Goal: Navigation & Orientation: Find specific page/section

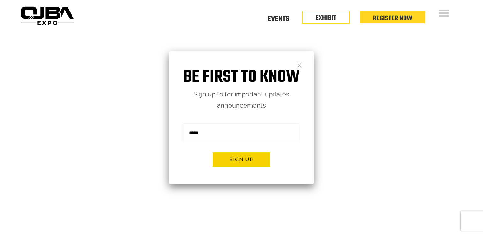
click at [299, 66] on link at bounding box center [299, 64] width 5 height 5
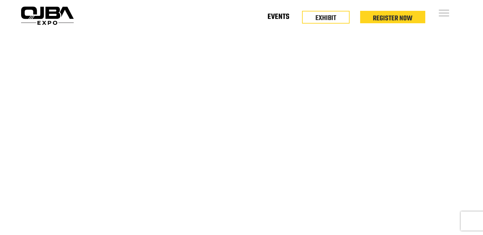
click at [288, 17] on link "Events" at bounding box center [278, 18] width 22 height 2
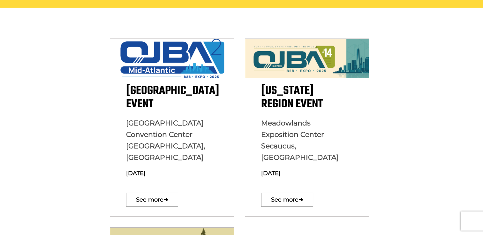
scroll to position [191, 0]
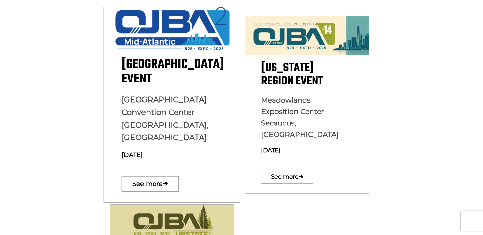
click at [165, 105] on p "Baltimore Convention Center Baltimore, MD August 13, 2025" at bounding box center [171, 130] width 101 height 73
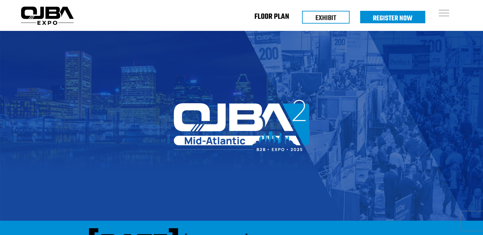
click at [268, 19] on link "Floor Plan" at bounding box center [271, 18] width 35 height 2
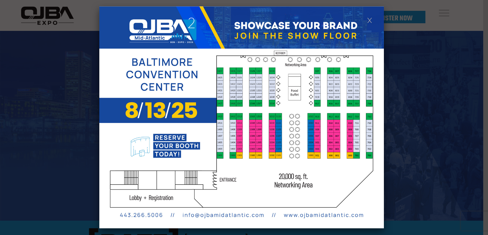
click at [370, 17] on link at bounding box center [369, 19] width 5 height 5
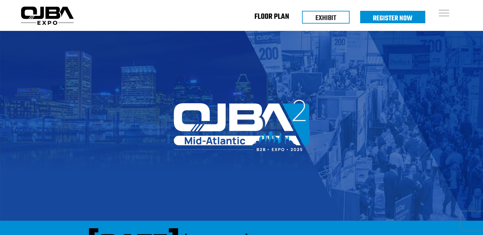
click at [270, 17] on link "Floor Plan" at bounding box center [271, 18] width 35 height 2
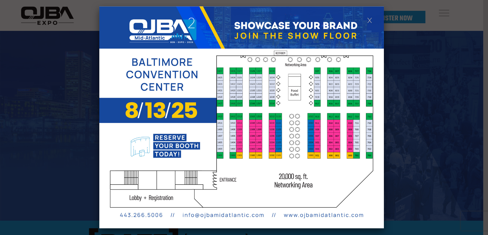
click at [284, 33] on img at bounding box center [241, 117] width 284 height 222
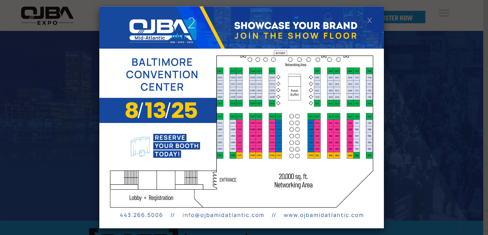
click at [284, 33] on img at bounding box center [241, 117] width 284 height 222
click at [373, 18] on img at bounding box center [241, 117] width 284 height 222
click at [370, 19] on link at bounding box center [369, 19] width 5 height 5
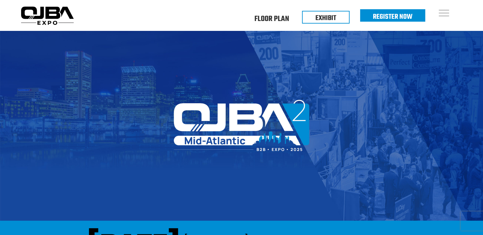
click at [394, 17] on link "Register Now" at bounding box center [393, 16] width 40 height 11
click at [42, 17] on img at bounding box center [47, 15] width 58 height 23
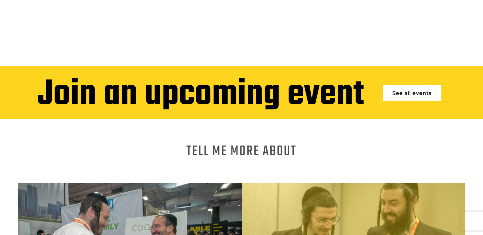
scroll to position [319, 0]
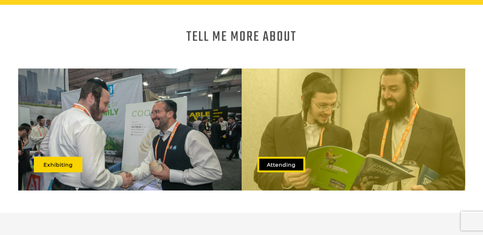
click at [279, 161] on link "Attending" at bounding box center [281, 165] width 48 height 16
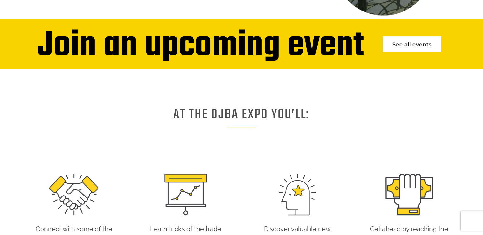
scroll to position [82, 0]
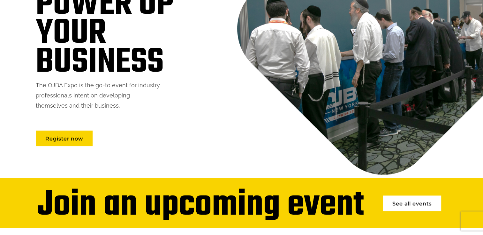
click at [425, 203] on link "See all events" at bounding box center [412, 204] width 58 height 16
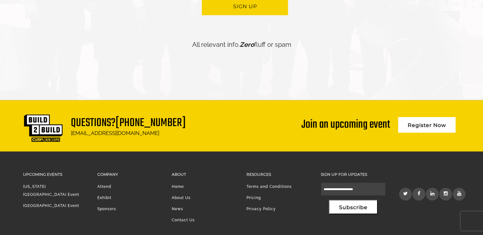
scroll to position [1548, 0]
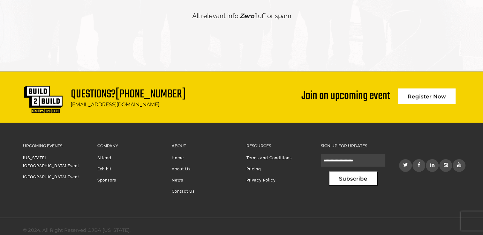
click at [105, 178] on link "Sponsors" at bounding box center [106, 180] width 19 height 4
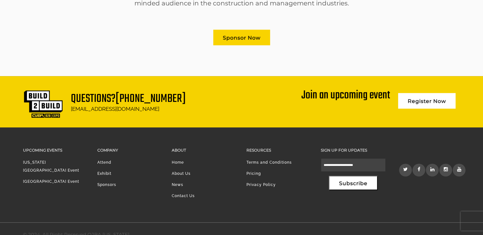
scroll to position [445, 0]
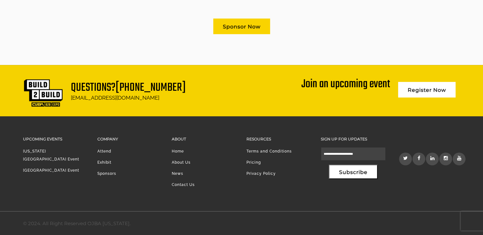
click at [255, 163] on link "Pricing" at bounding box center [253, 163] width 14 height 4
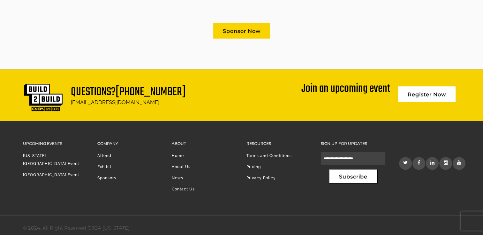
scroll to position [414, 0]
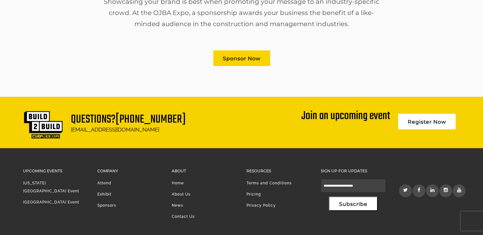
click at [434, 191] on icon at bounding box center [432, 190] width 5 height 5
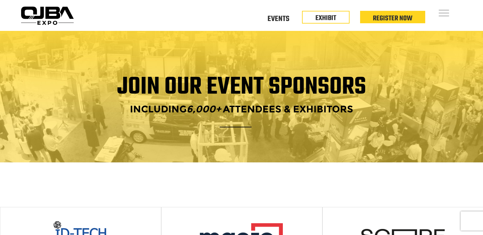
scroll to position [411, 0]
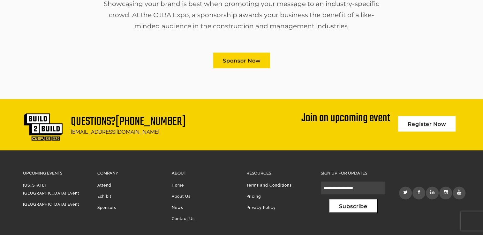
click at [407, 191] on icon at bounding box center [406, 192] width 6 height 5
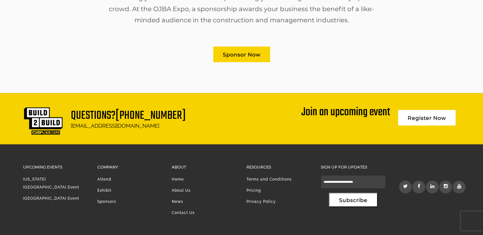
scroll to position [417, 0]
click at [422, 188] on link at bounding box center [418, 187] width 13 height 13
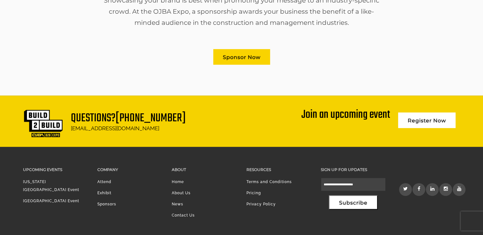
scroll to position [445, 0]
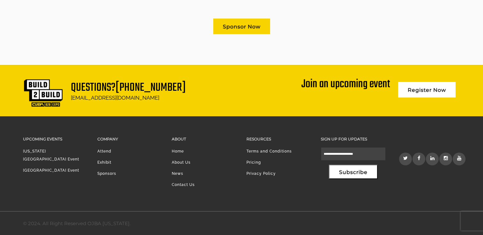
click at [419, 160] on icon at bounding box center [419, 158] width 4 height 5
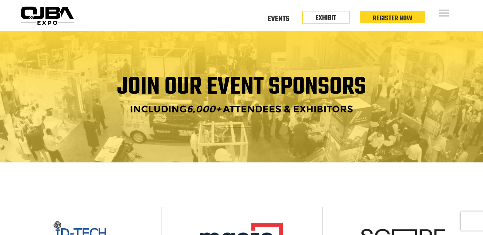
scroll to position [417, 0]
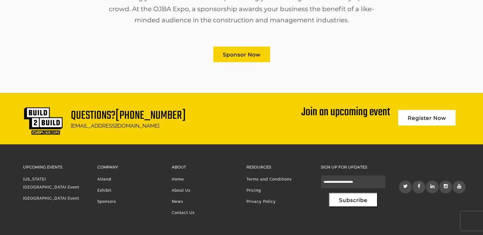
click at [446, 185] on icon at bounding box center [446, 186] width 5 height 5
